Goal: Task Accomplishment & Management: Manage account settings

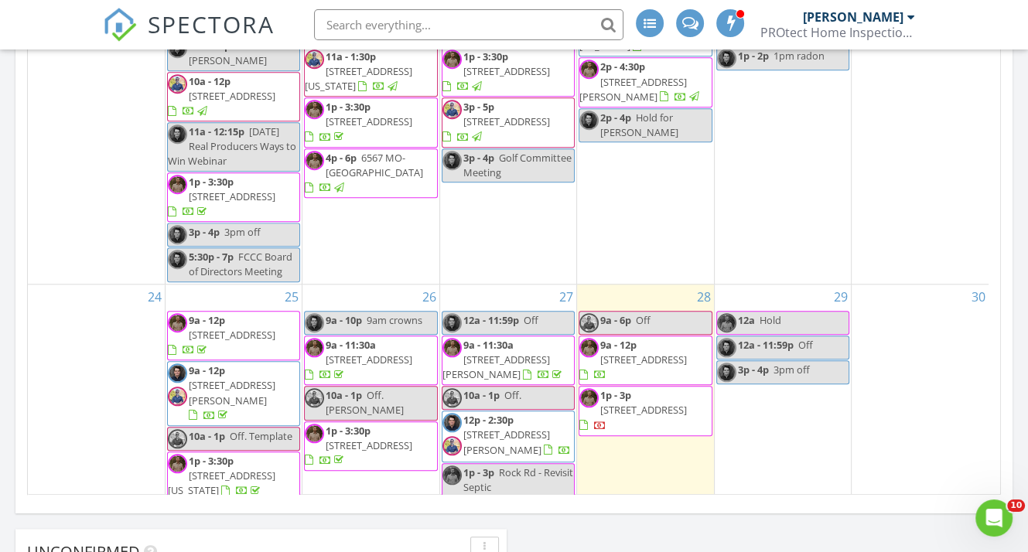
scroll to position [1028, 0]
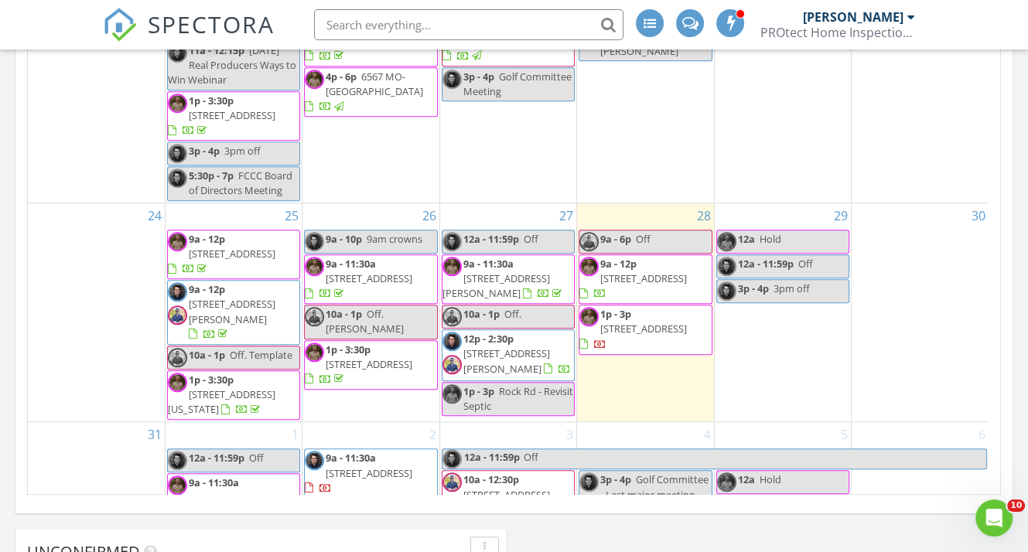
click at [506, 346] on span "1558 Kohrman Rd, Owensville 65066" at bounding box center [506, 360] width 87 height 29
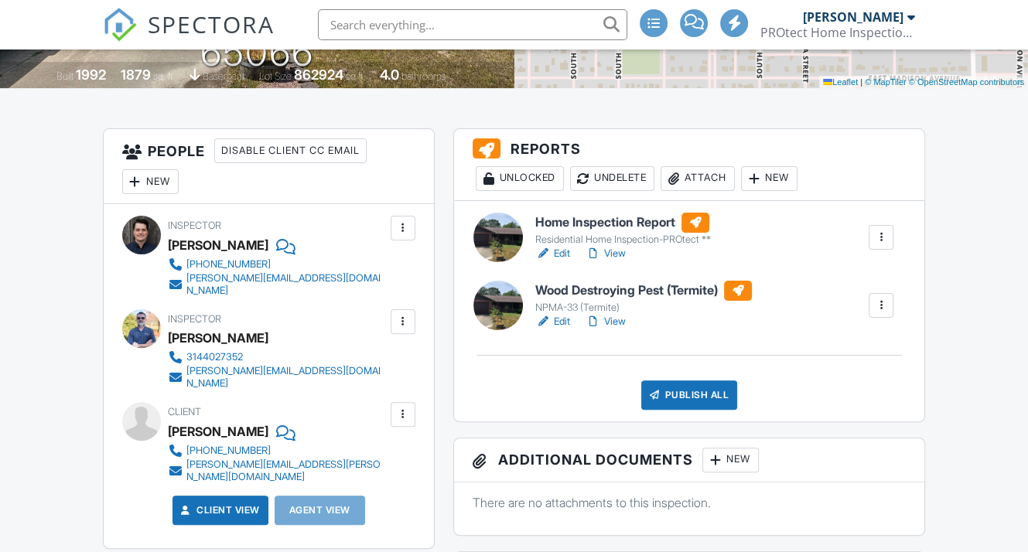
click at [711, 191] on div "Attach" at bounding box center [697, 178] width 74 height 25
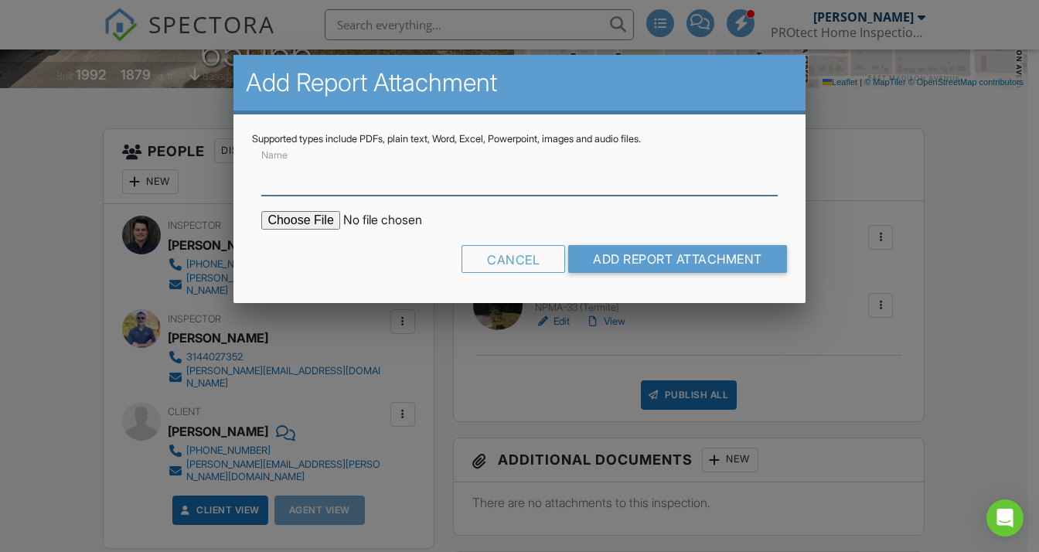
click at [348, 172] on input "Name" at bounding box center [519, 177] width 516 height 38
type input "Well and Septic Inspection Report"
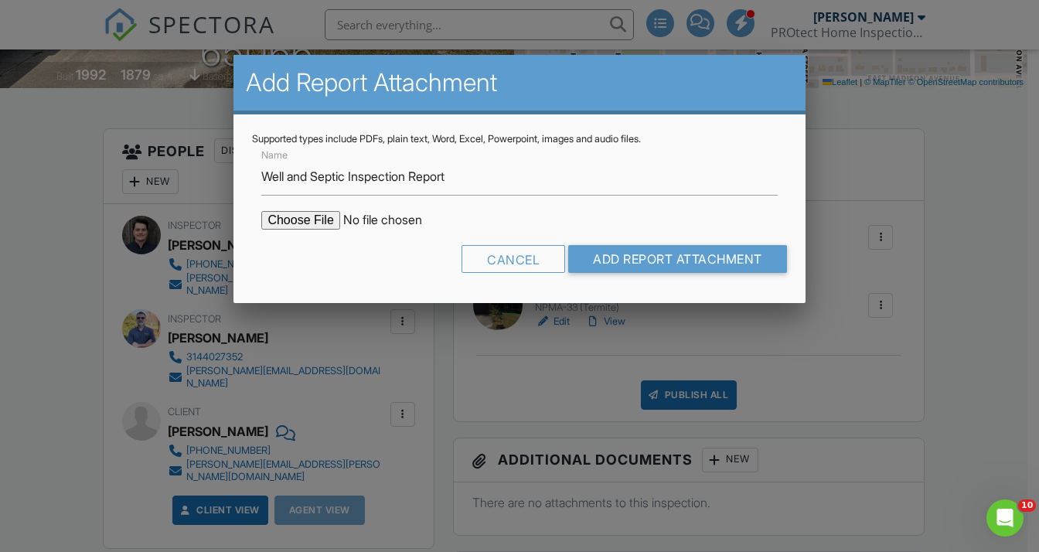
click at [311, 223] on input "file" at bounding box center [392, 220] width 263 height 19
type input "C:\fakepath\250827 terry well and septic assessment report.pdf"
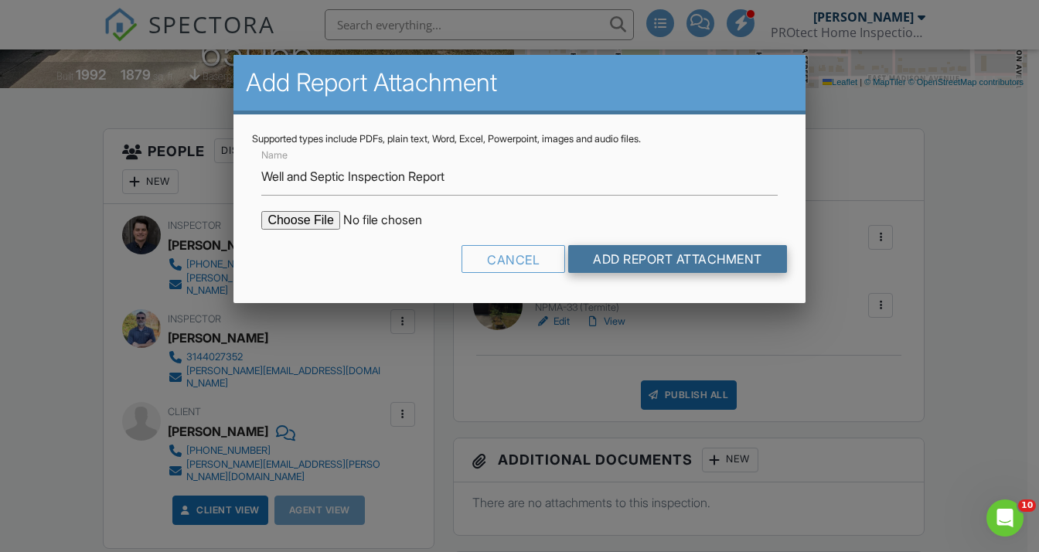
click at [656, 255] on input "Add Report Attachment" at bounding box center [677, 259] width 219 height 28
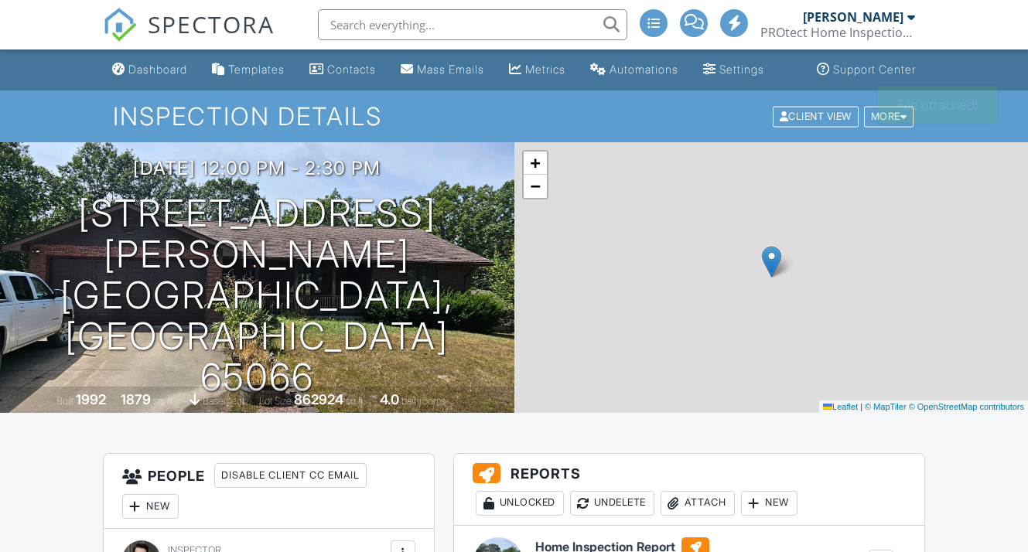
scroll to position [232, 0]
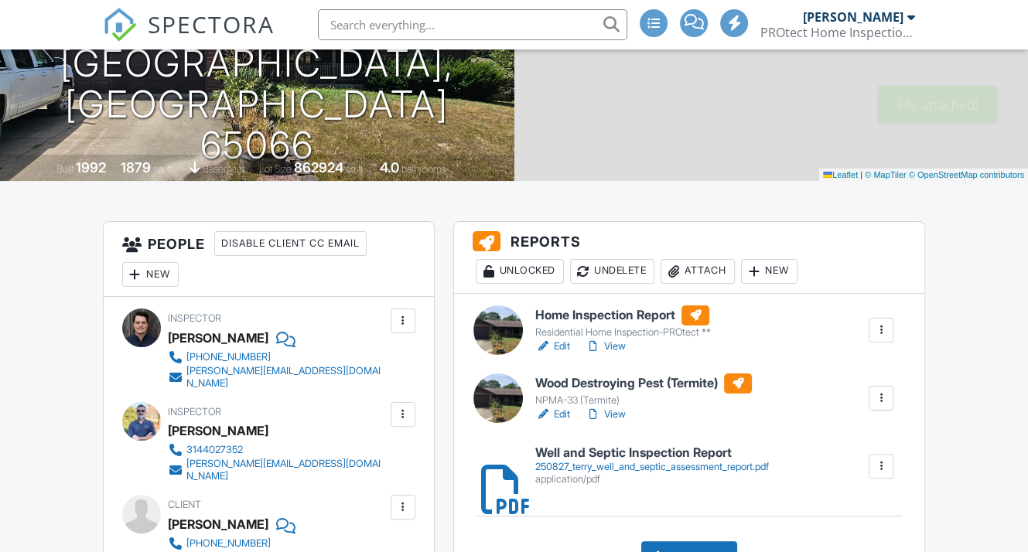
click at [714, 284] on div "Attach" at bounding box center [697, 271] width 74 height 25
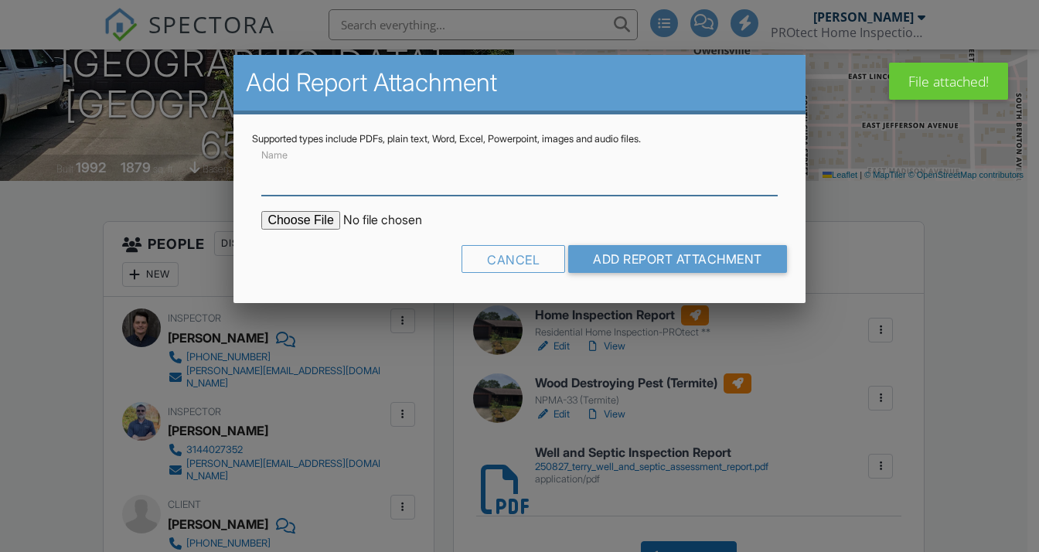
scroll to position [0, 0]
click at [379, 183] on input "Name" at bounding box center [519, 177] width 516 height 38
type input "Well Water Bacteriological Analysis Report"
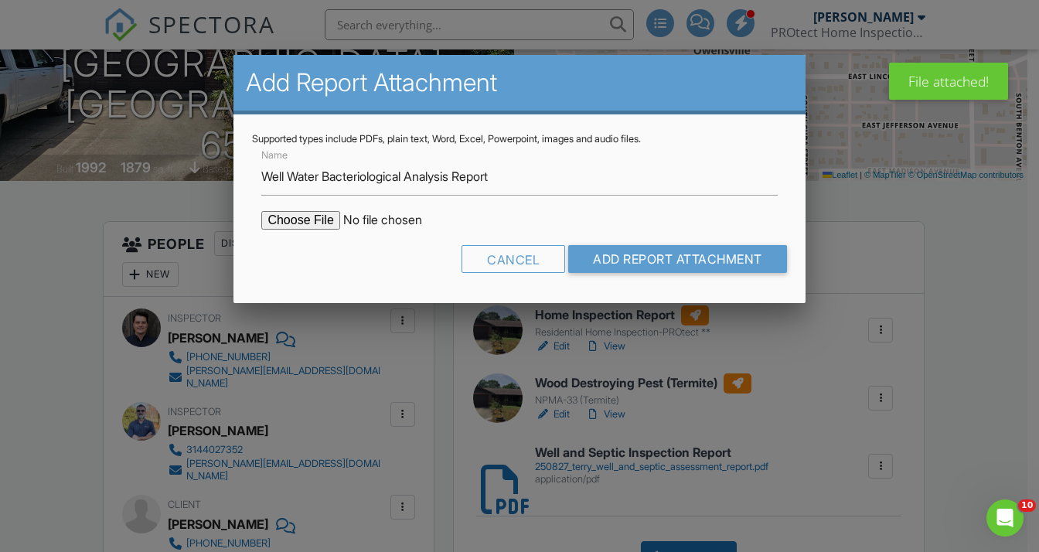
click at [305, 226] on input "file" at bounding box center [392, 220] width 263 height 19
type input "C:\fakepath\250827 terry well water bacteria test report.pdf"
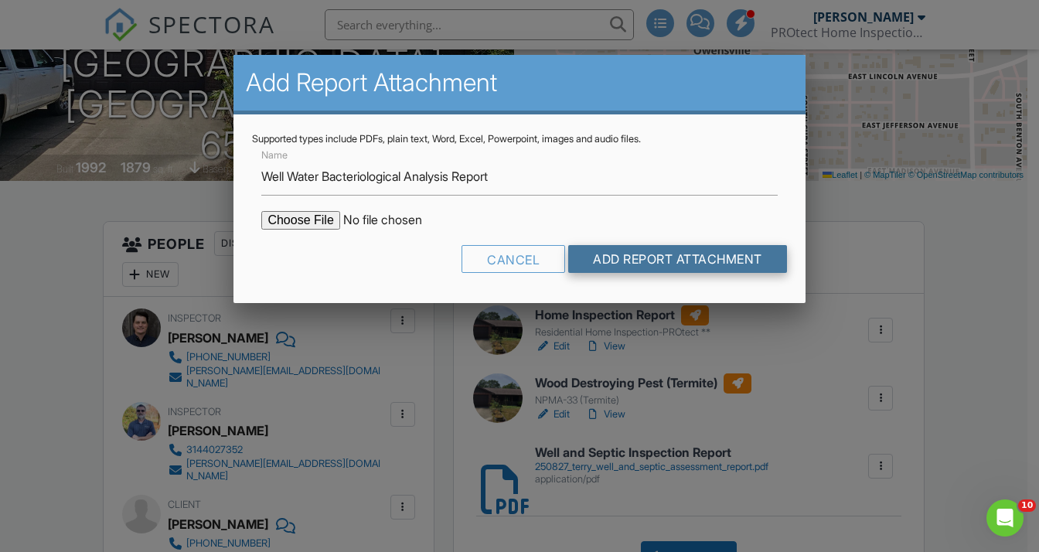
click at [687, 254] on input "Add Report Attachment" at bounding box center [677, 259] width 219 height 28
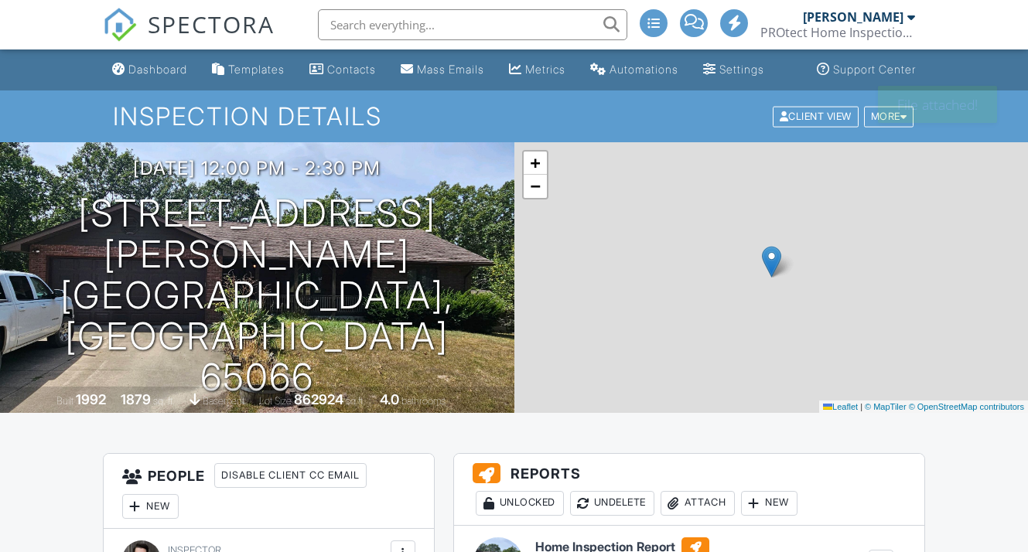
click at [724, 491] on div "Attach" at bounding box center [697, 503] width 74 height 25
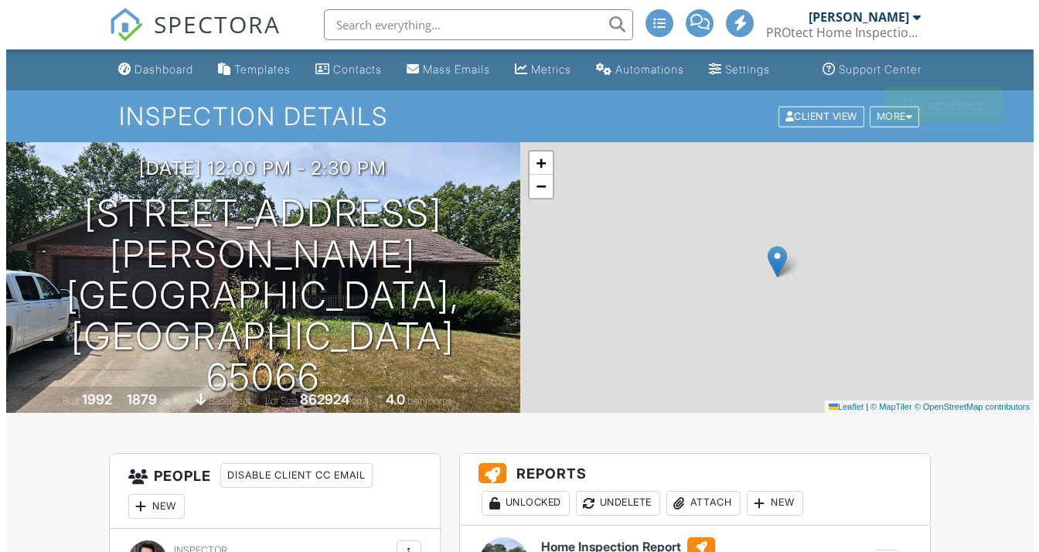
scroll to position [402, 0]
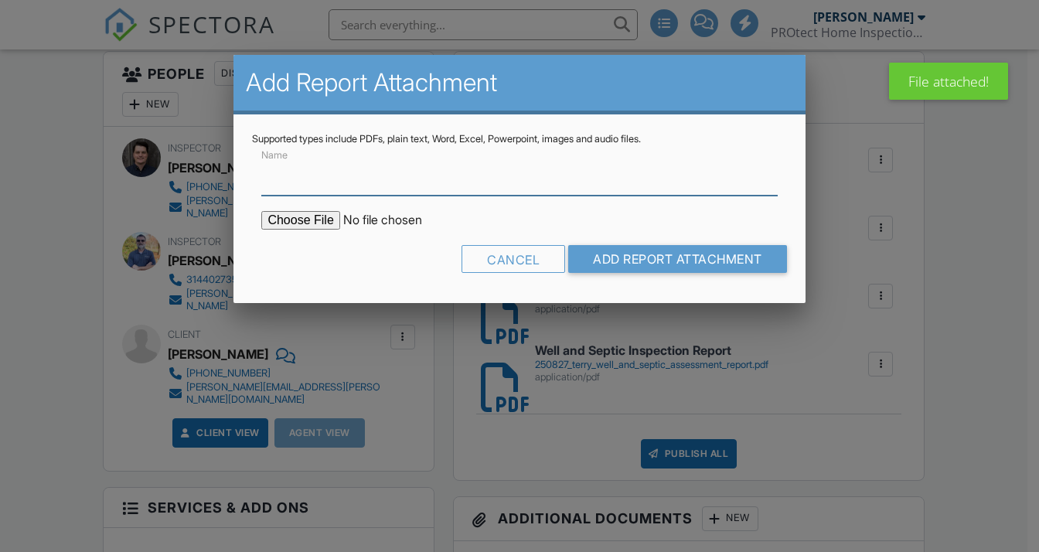
click at [373, 183] on input "Name" at bounding box center [519, 177] width 516 height 38
type input "Well and Septic Inspection Comments"
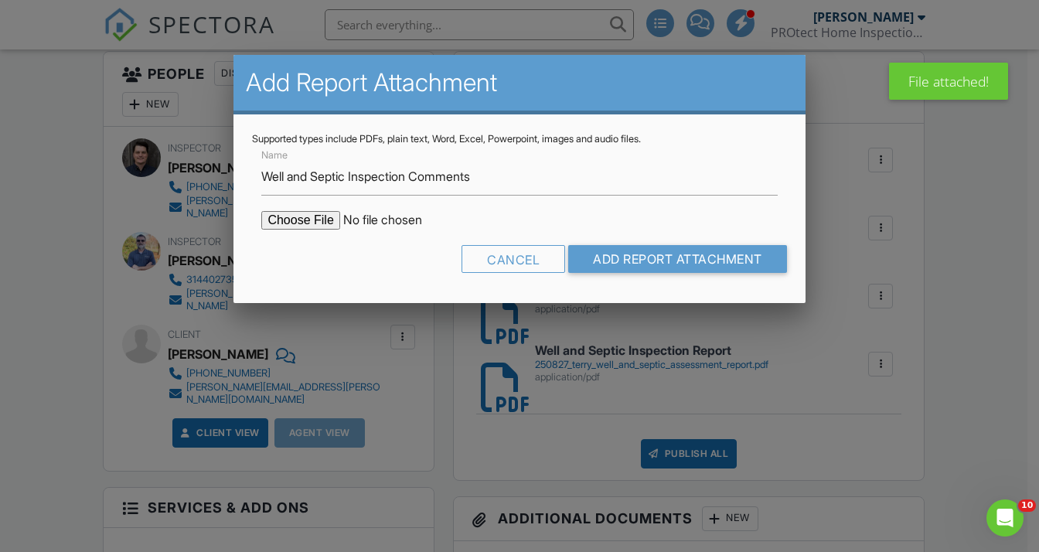
drag, startPoint x: 326, startPoint y: 227, endPoint x: 387, endPoint y: 264, distance: 71.2
click at [327, 230] on form "Name Well and Septic Inspection Comments Cancel Add Report Attachment" at bounding box center [519, 214] width 534 height 139
click at [322, 221] on input "file" at bounding box center [392, 220] width 263 height 19
type input "C:\fakepath\250827 terry well and septic assessment comments.pdf"
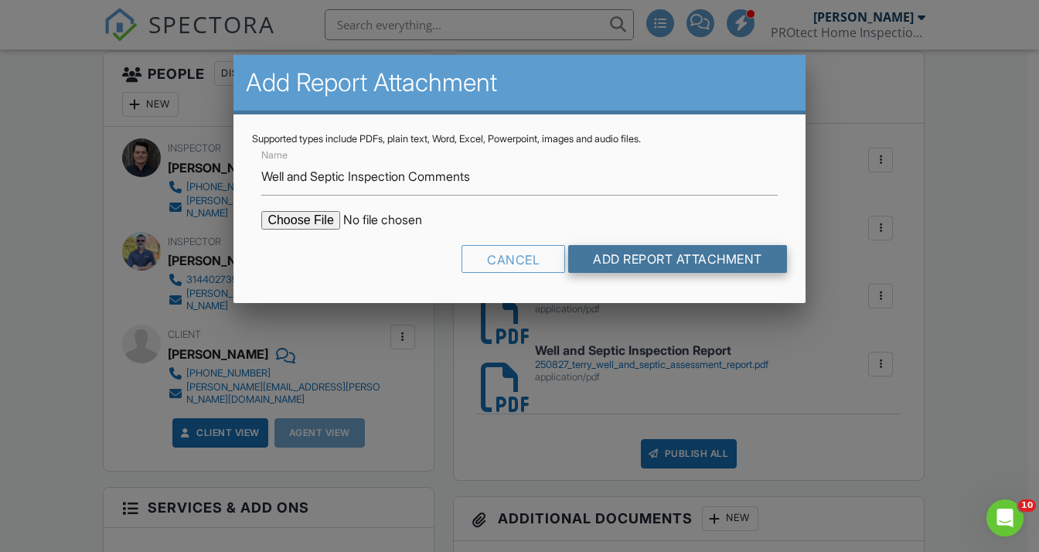
click at [662, 254] on input "Add Report Attachment" at bounding box center [677, 259] width 219 height 28
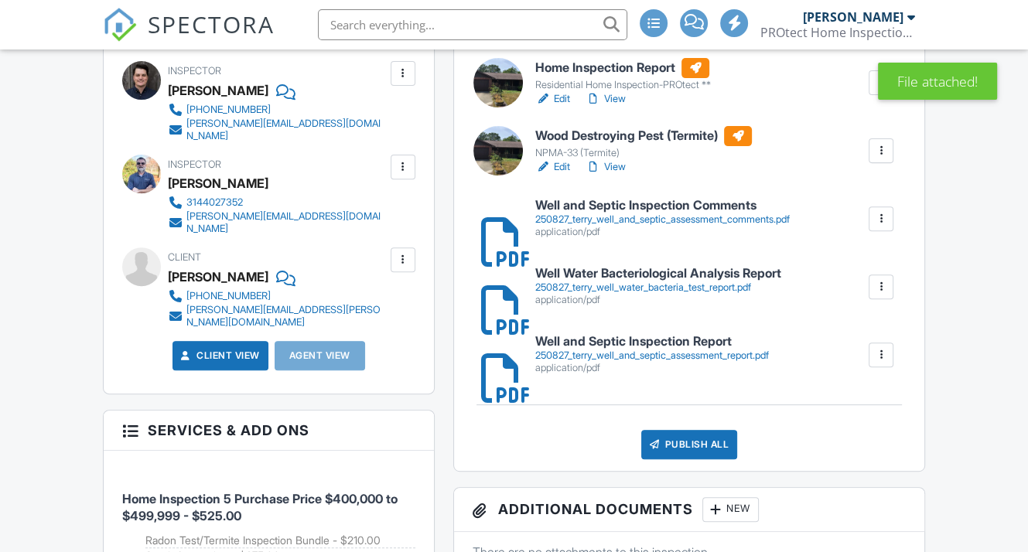
scroll to position [479, 0]
click at [656, 226] on div "250827_terry_well_and_septic_assessment_comments.pdf" at bounding box center [662, 219] width 254 height 12
click at [631, 306] on div "application/pdf" at bounding box center [658, 300] width 246 height 12
click at [602, 362] on div "250827_terry_well_and_septic_assessment_report.pdf" at bounding box center [651, 355] width 233 height 12
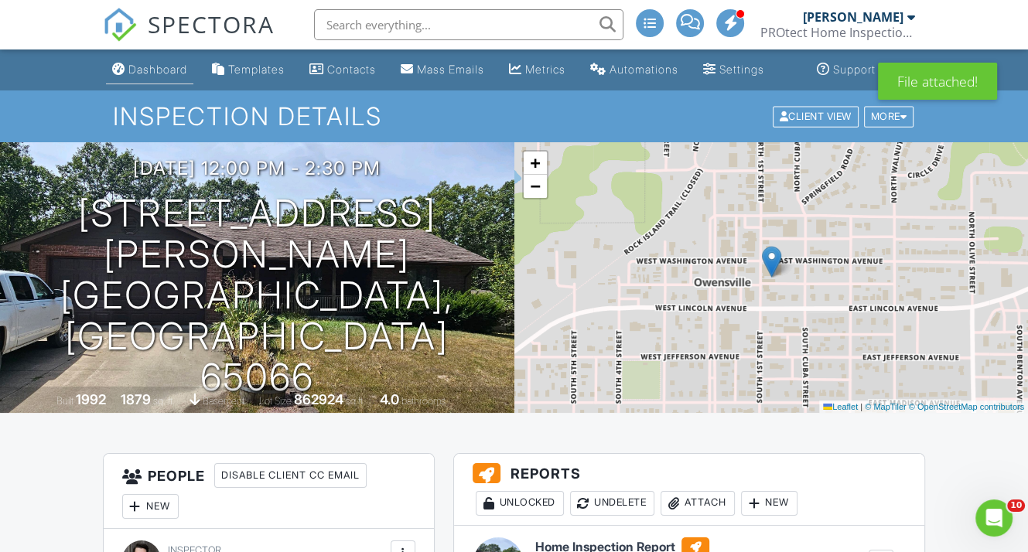
click at [148, 76] on div "Dashboard" at bounding box center [157, 69] width 59 height 13
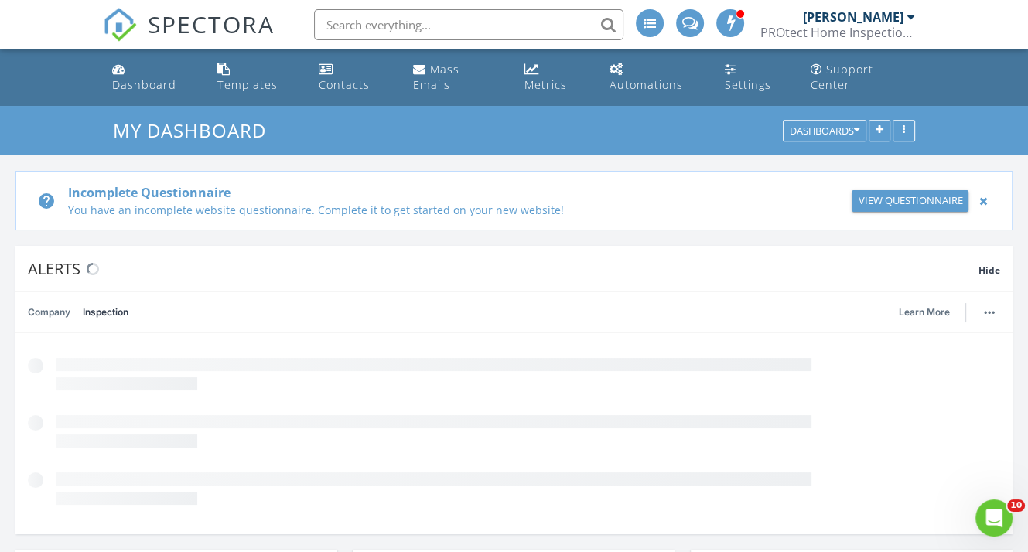
scroll to position [1508, 1052]
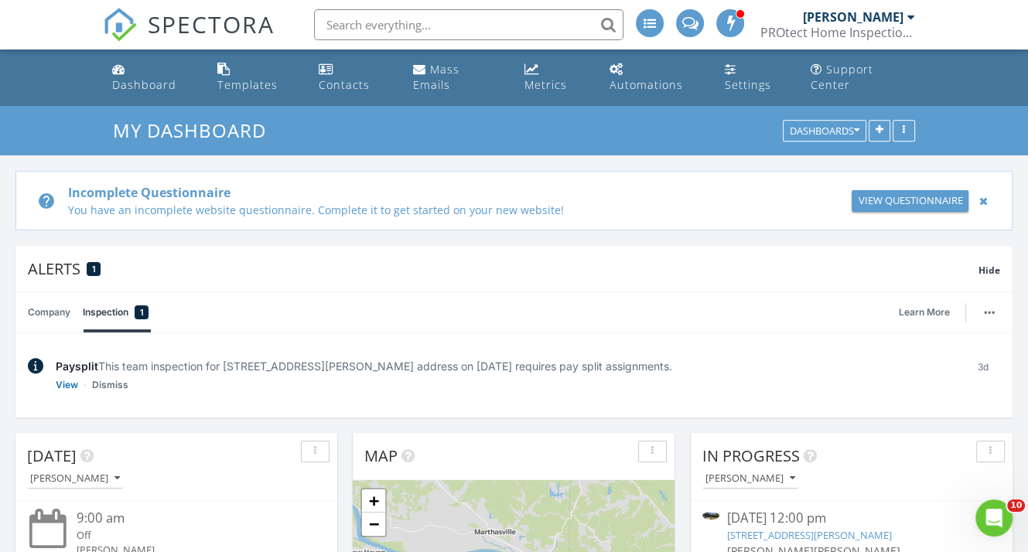
drag, startPoint x: 160, startPoint y: 64, endPoint x: 794, endPoint y: 189, distance: 646.1
click at [159, 77] on div "Dashboard" at bounding box center [144, 84] width 64 height 15
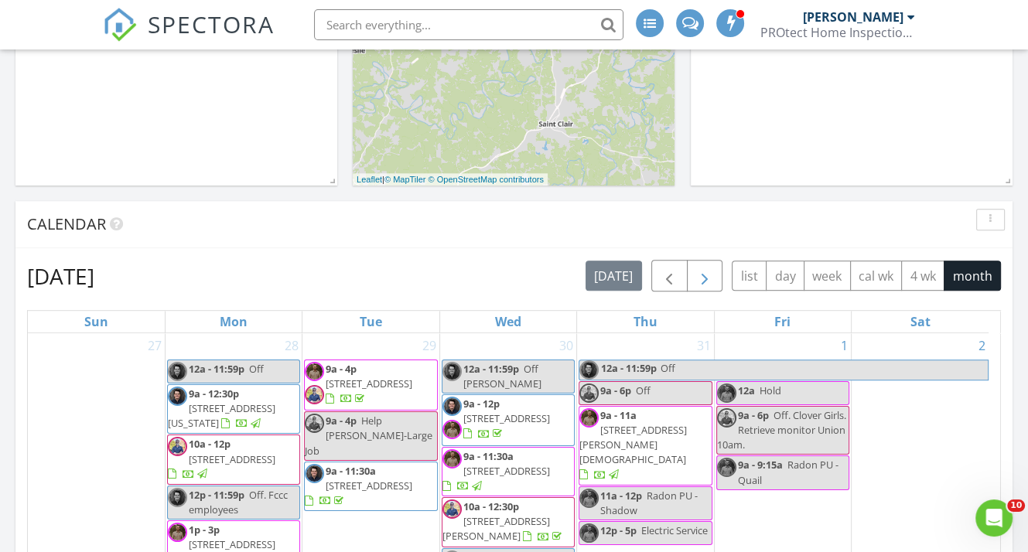
scroll to position [309, 0]
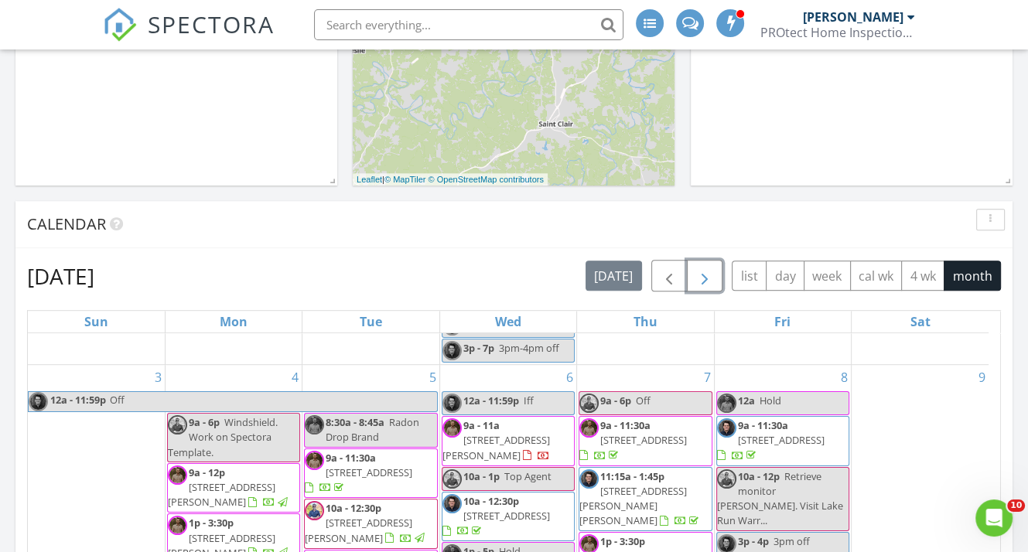
click at [714, 267] on span "button" at bounding box center [704, 276] width 19 height 19
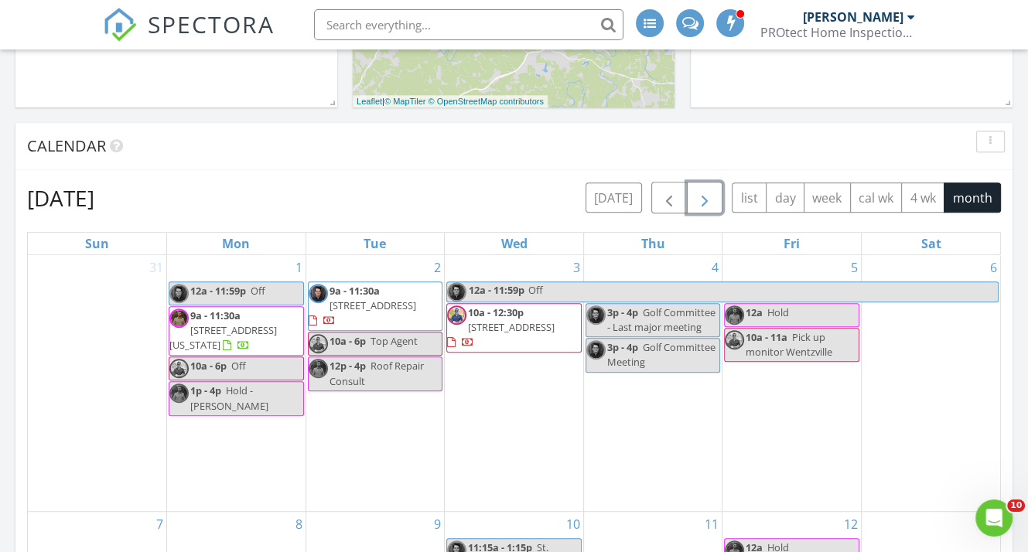
scroll to position [773, 0]
click at [539, 321] on span "3510 Big Bear Ct, Wentzville 63385" at bounding box center [511, 328] width 87 height 14
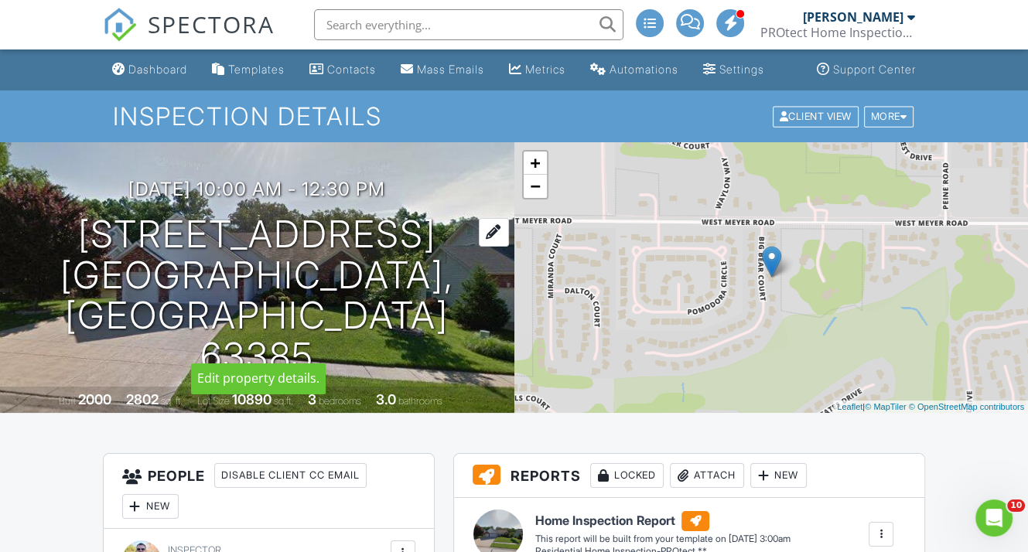
click at [479, 247] on div at bounding box center [494, 232] width 30 height 29
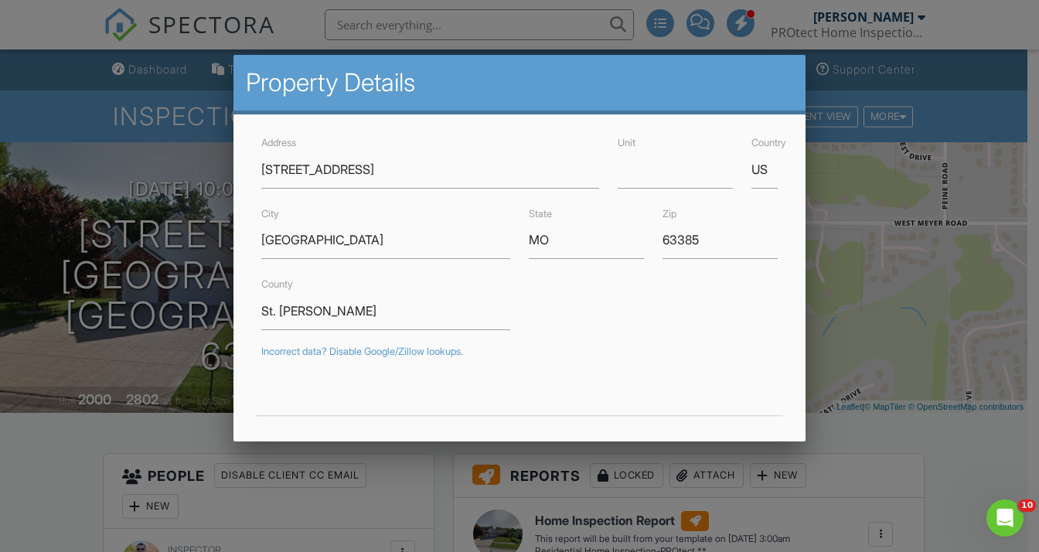
click at [880, 449] on div at bounding box center [519, 268] width 1039 height 690
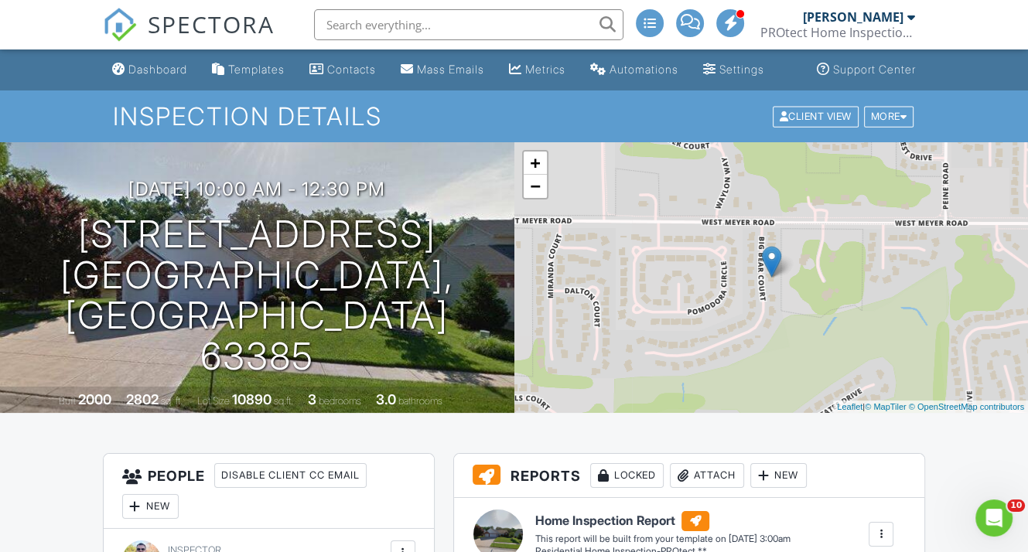
drag, startPoint x: 144, startPoint y: 83, endPoint x: 394, endPoint y: 127, distance: 253.6
click at [145, 76] on div "Dashboard" at bounding box center [157, 69] width 59 height 13
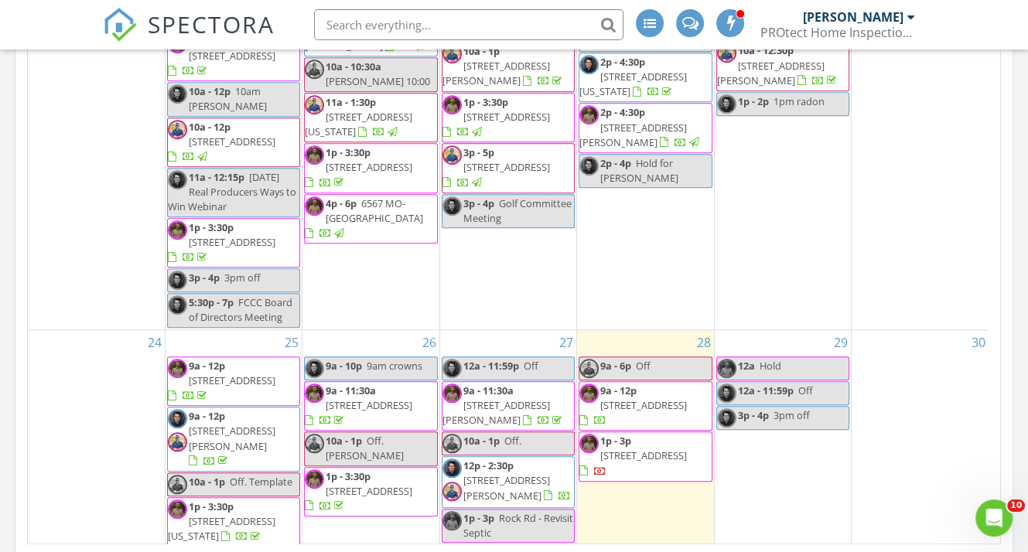
scroll to position [1028, 0]
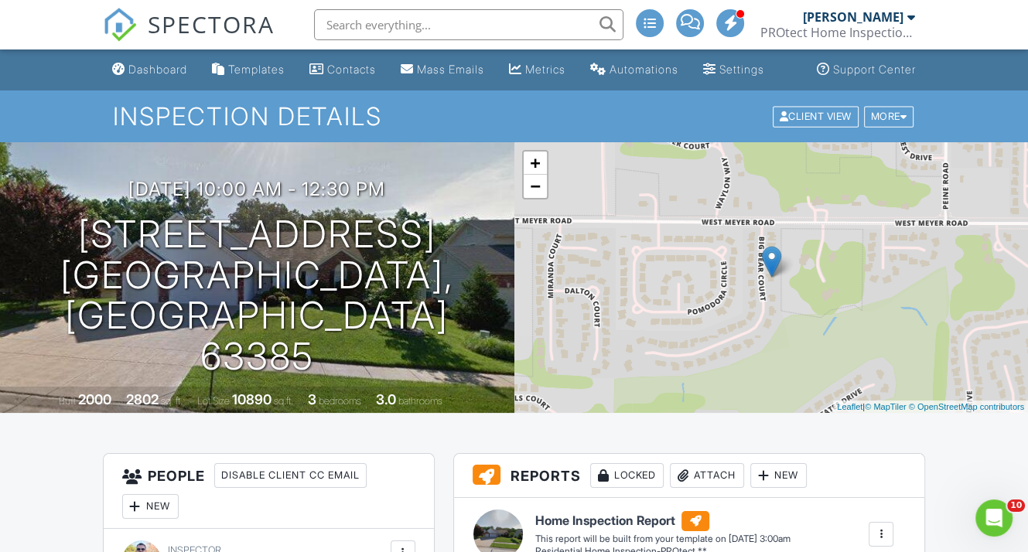
click at [133, 76] on div "Dashboard" at bounding box center [157, 69] width 59 height 13
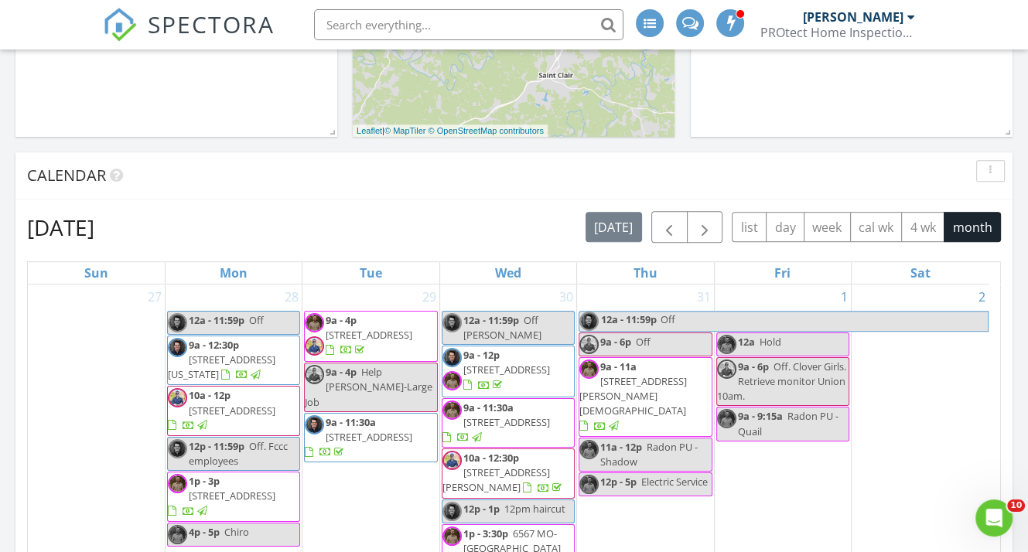
scroll to position [738, 0]
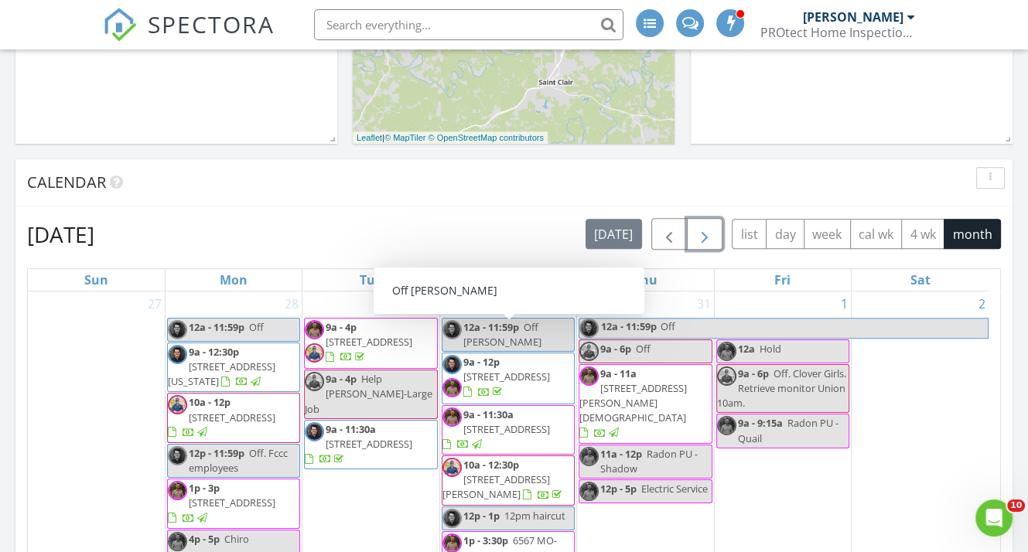
click at [699, 225] on span "button" at bounding box center [704, 234] width 19 height 19
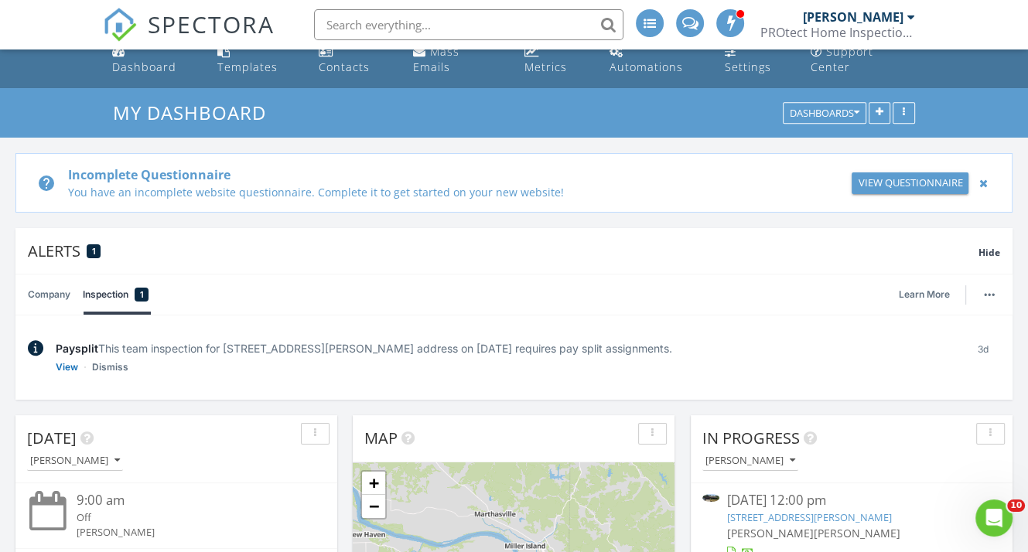
scroll to position [0, 0]
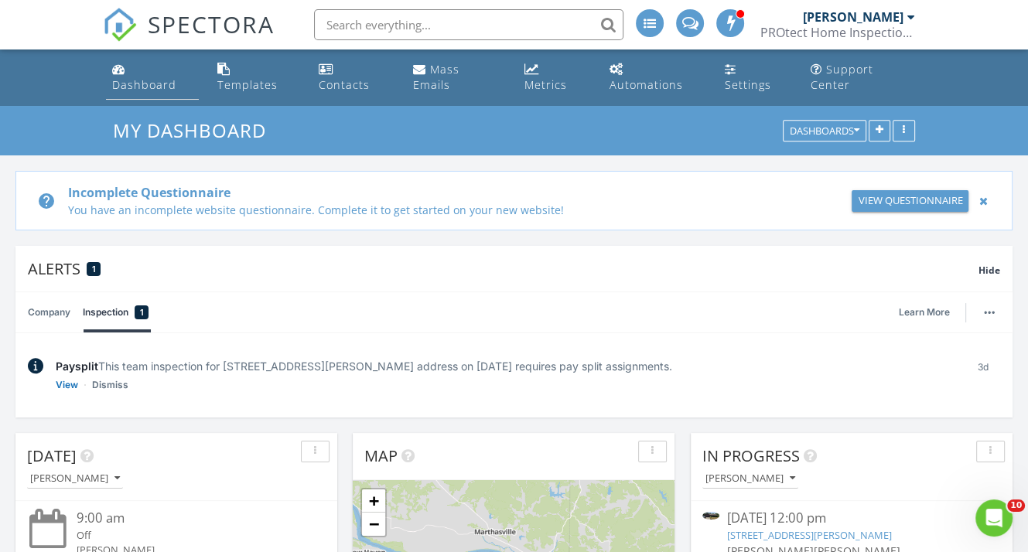
click at [148, 78] on link "Dashboard" at bounding box center [152, 78] width 93 height 44
